Goal: Task Accomplishment & Management: Manage account settings

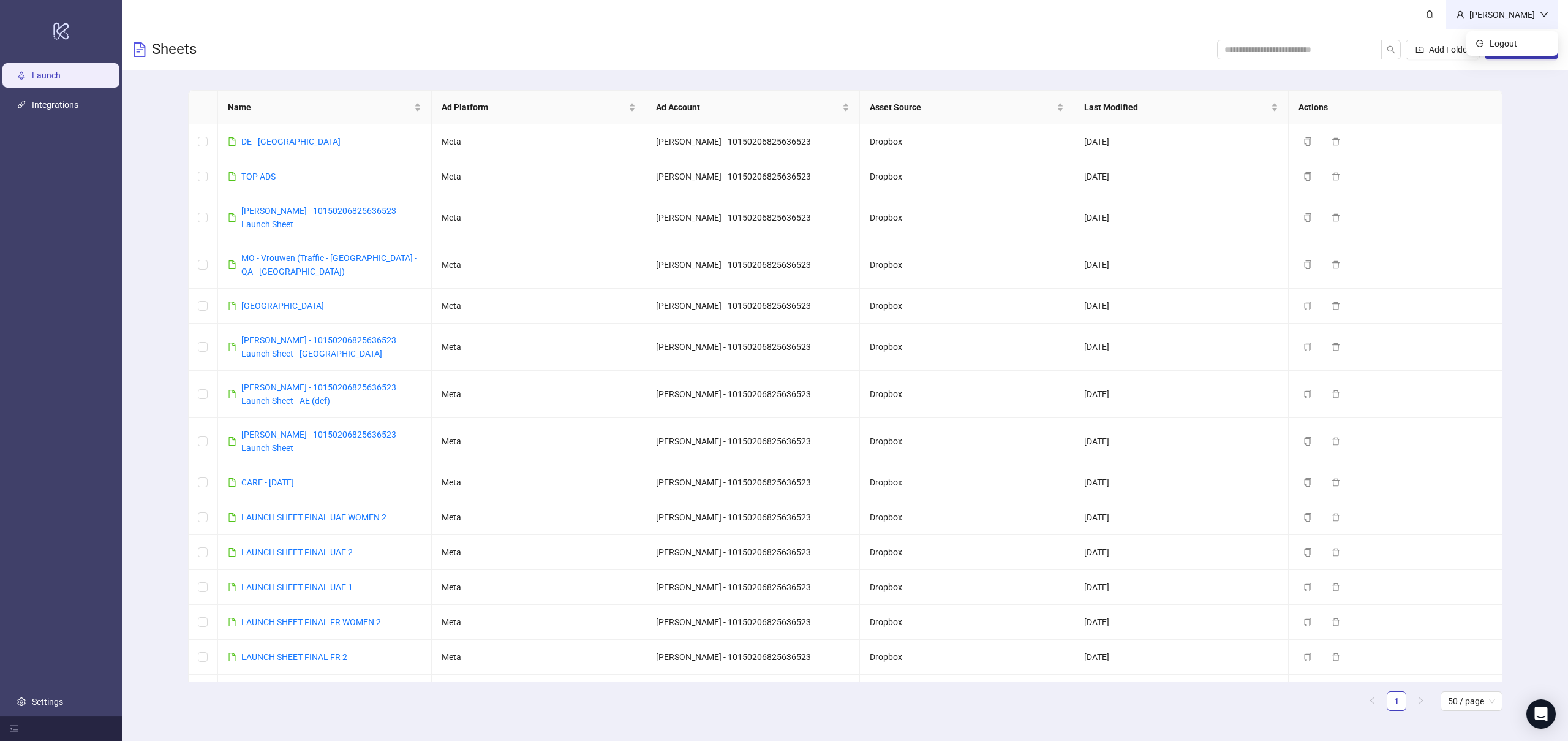
click at [1511, 13] on div "[PERSON_NAME]" at bounding box center [1502, 15] width 76 height 13
click at [46, 705] on link "Settings" at bounding box center [47, 701] width 31 height 10
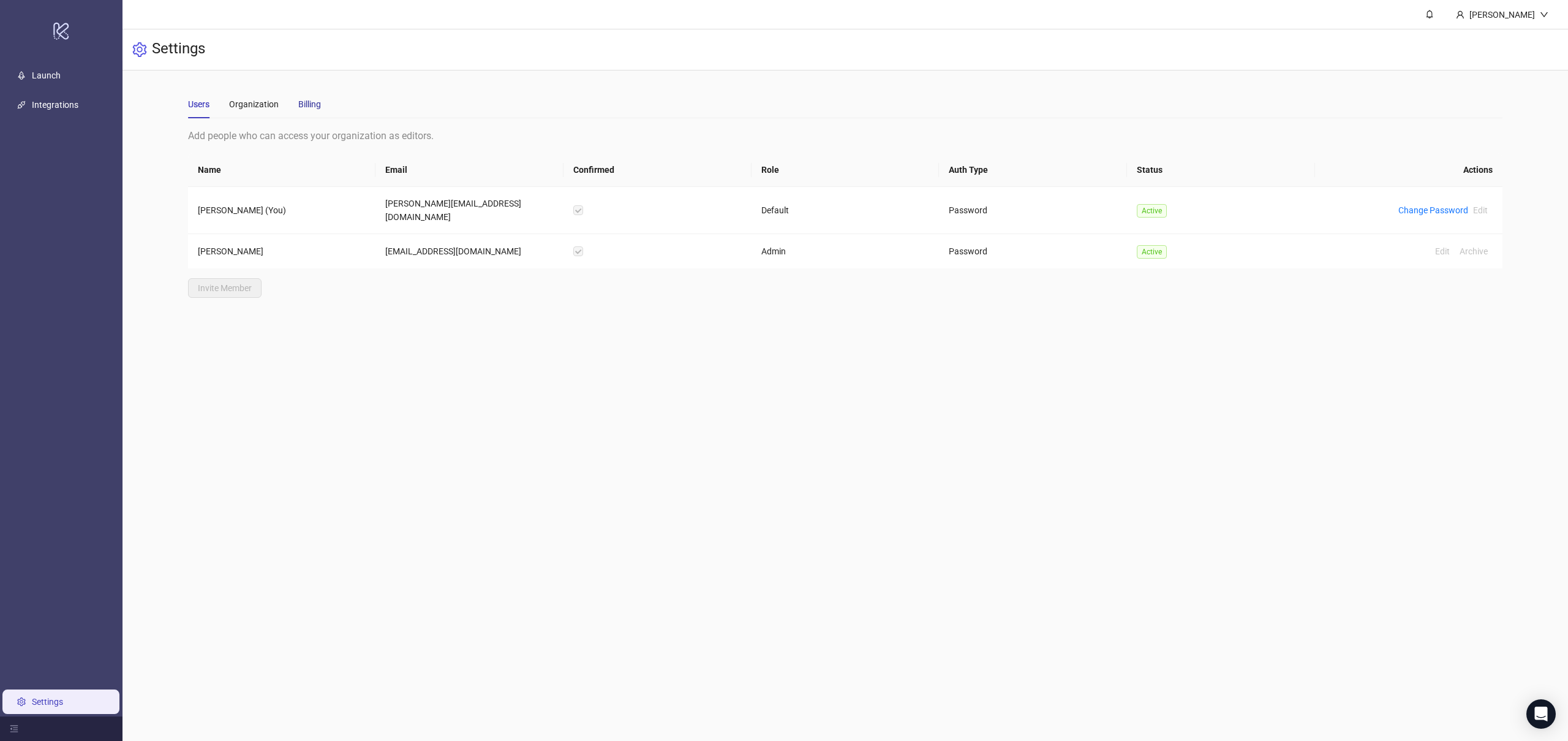
click at [312, 107] on div "Billing" at bounding box center [310, 104] width 23 height 13
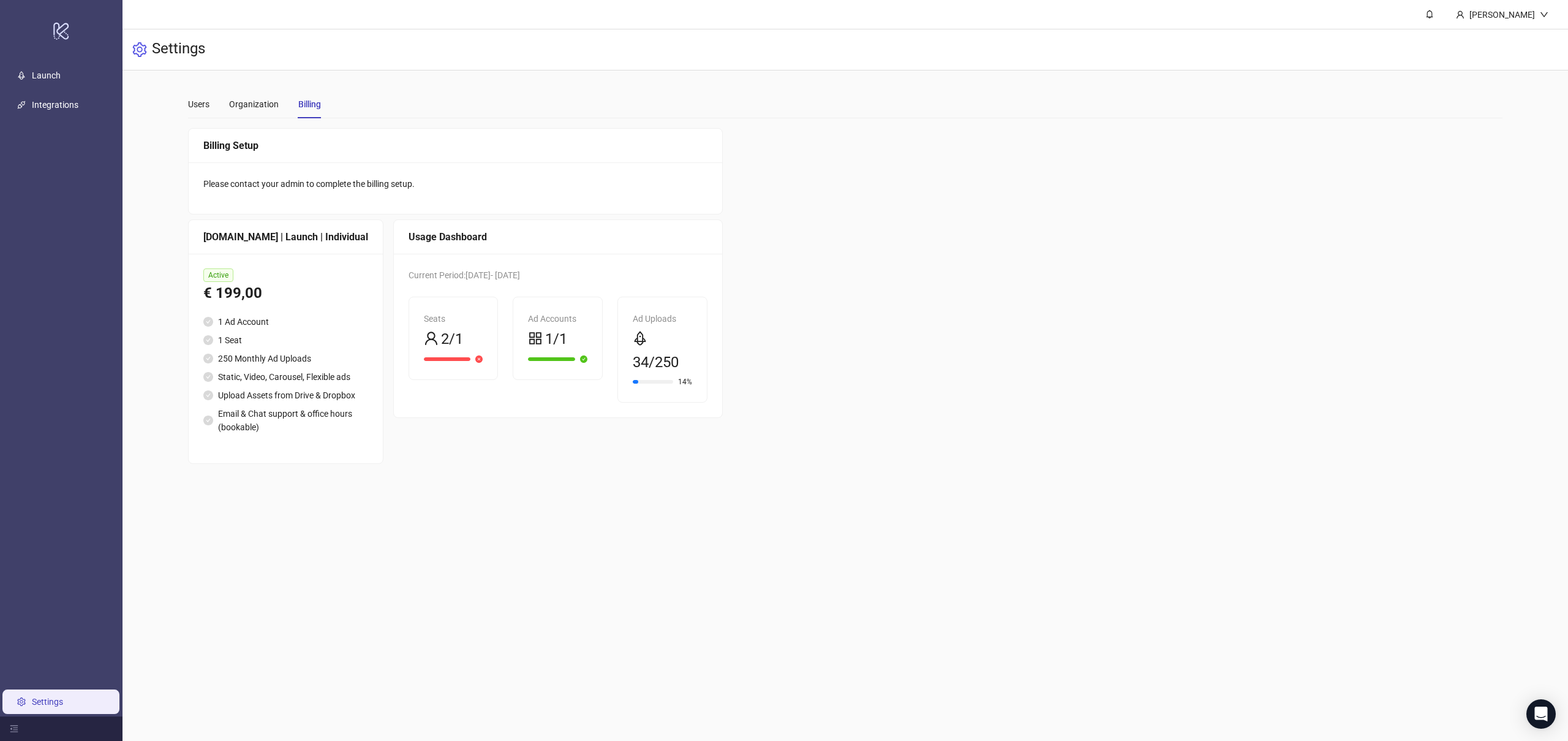
click at [284, 283] on div "€ 199,00" at bounding box center [286, 293] width 164 height 23
